Goal: Information Seeking & Learning: Find specific fact

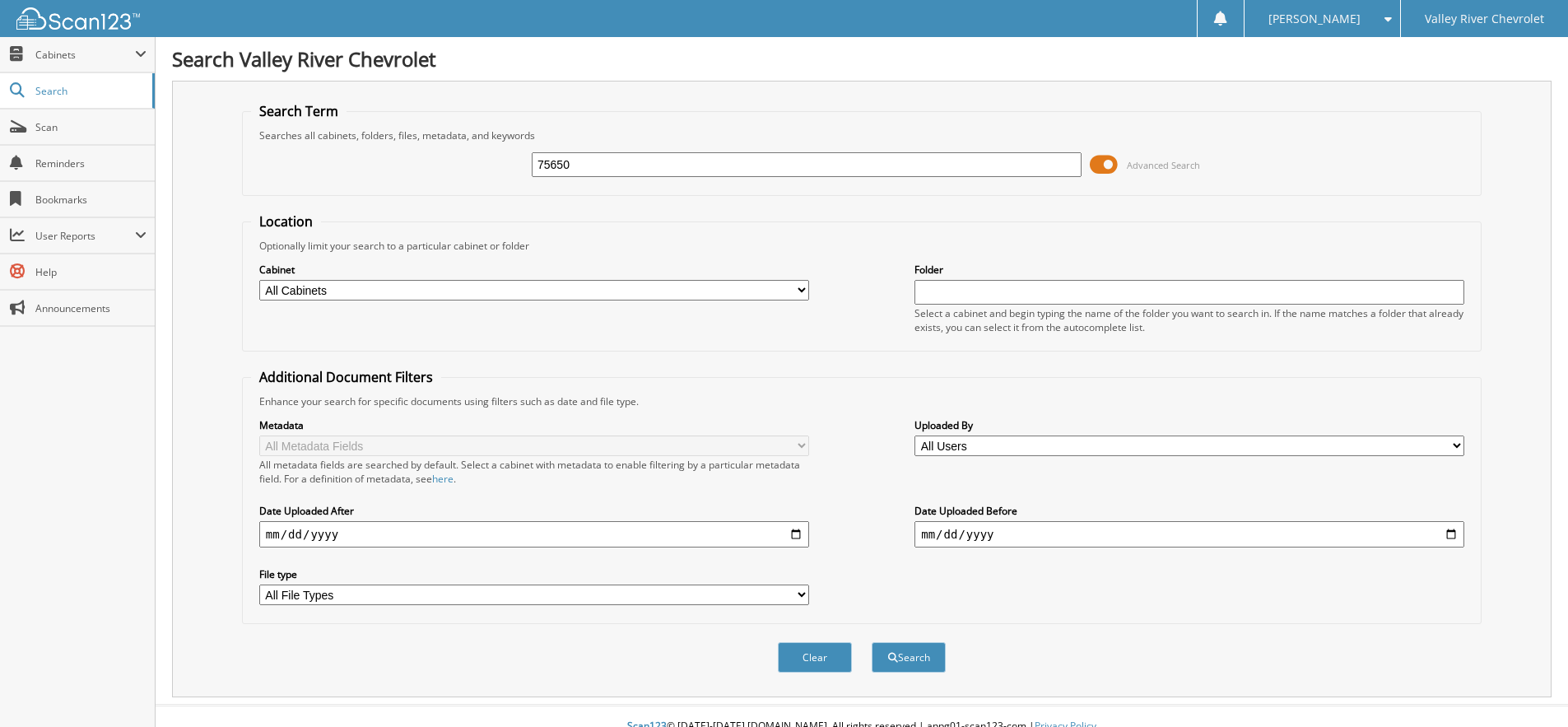
type input "75650"
click at [872, 642] on button "Search" at bounding box center [908, 657] width 74 height 30
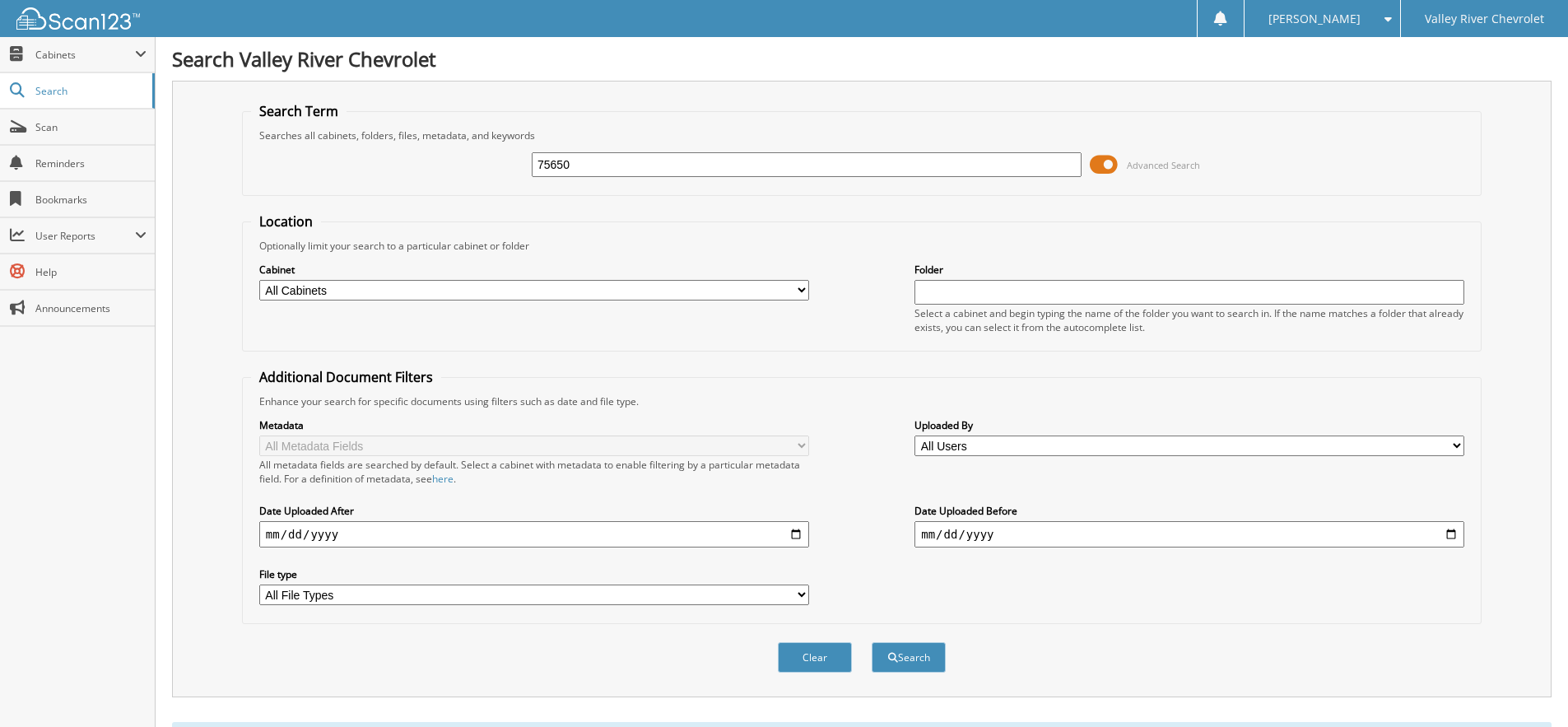
scroll to position [494, 0]
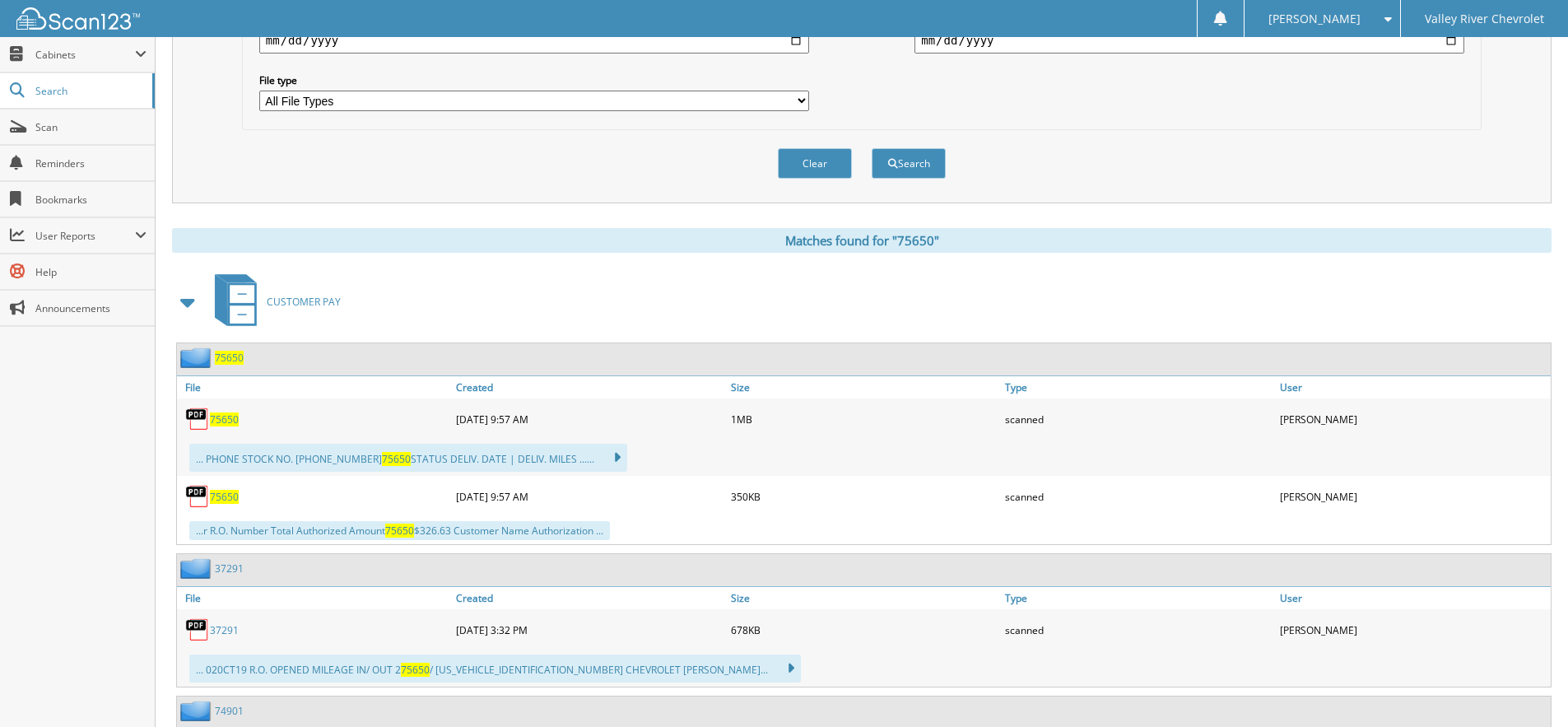
click at [232, 361] on span "75650" at bounding box center [229, 357] width 28 height 14
